Goal: Find specific page/section: Find specific page/section

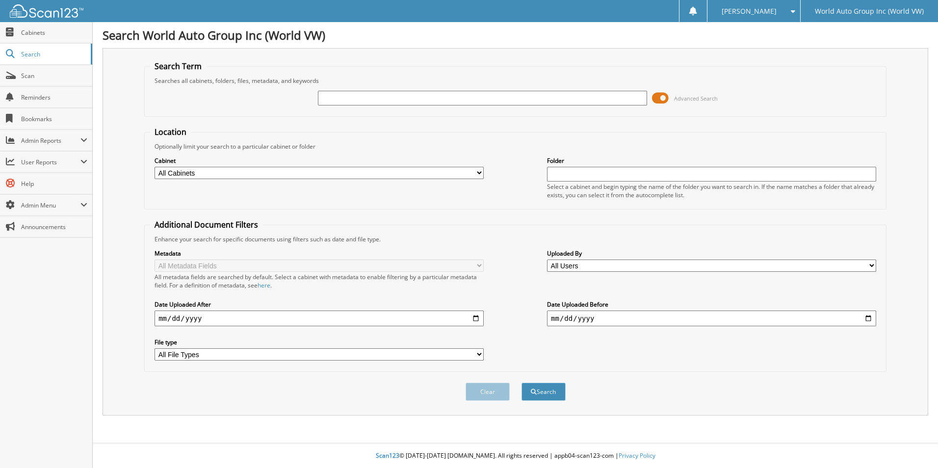
click at [383, 103] on input "text" at bounding box center [482, 98] width 329 height 15
type input "SC231185"
click at [521, 383] on button "Search" at bounding box center [543, 392] width 44 height 18
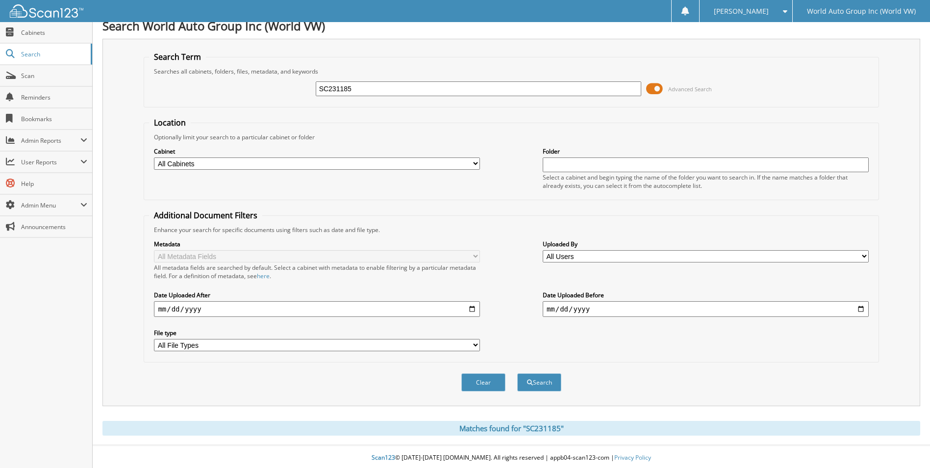
scroll to position [12, 0]
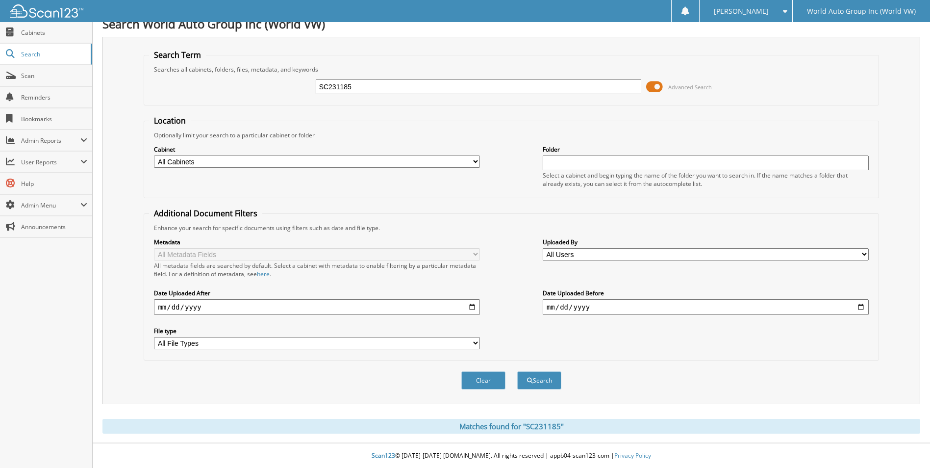
click at [332, 88] on input "SC231185" at bounding box center [479, 86] width 326 height 15
type input "SC531185"
click at [517, 371] on button "Search" at bounding box center [539, 380] width 44 height 18
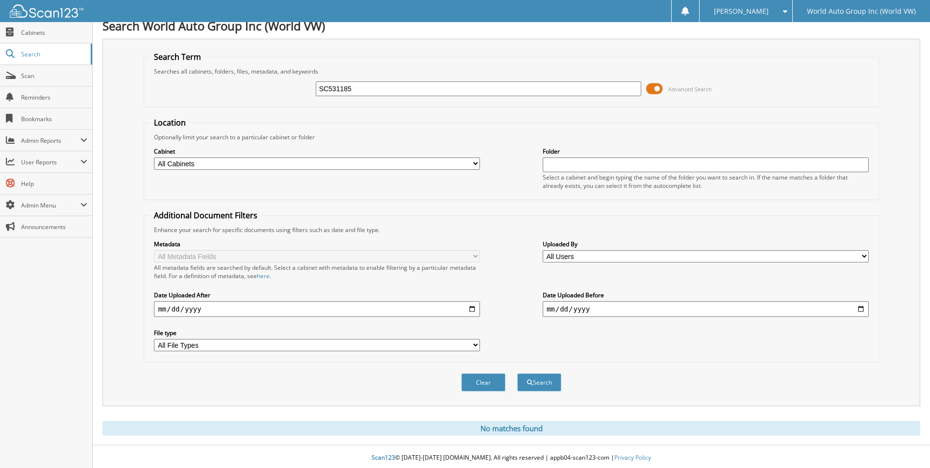
scroll to position [12, 0]
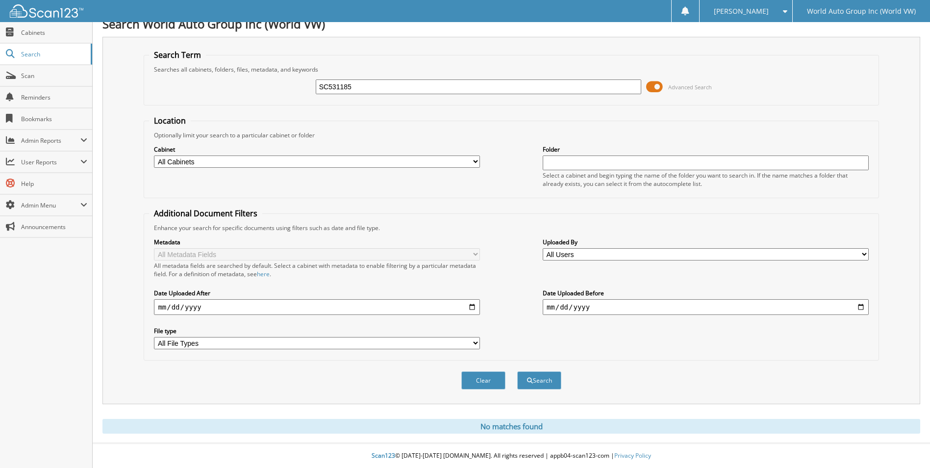
click at [369, 86] on input "SC531185" at bounding box center [479, 86] width 326 height 15
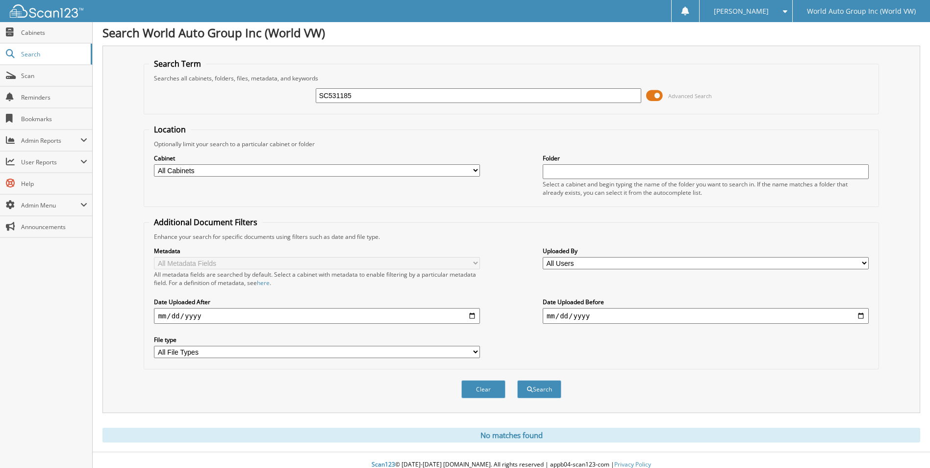
scroll to position [0, 0]
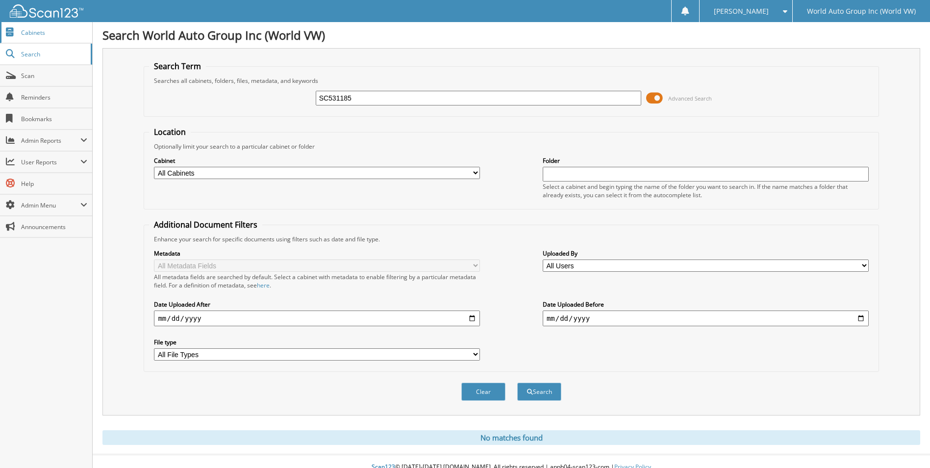
click at [50, 35] on span "Cabinets" at bounding box center [54, 32] width 66 height 8
